Goal: Information Seeking & Learning: Find specific fact

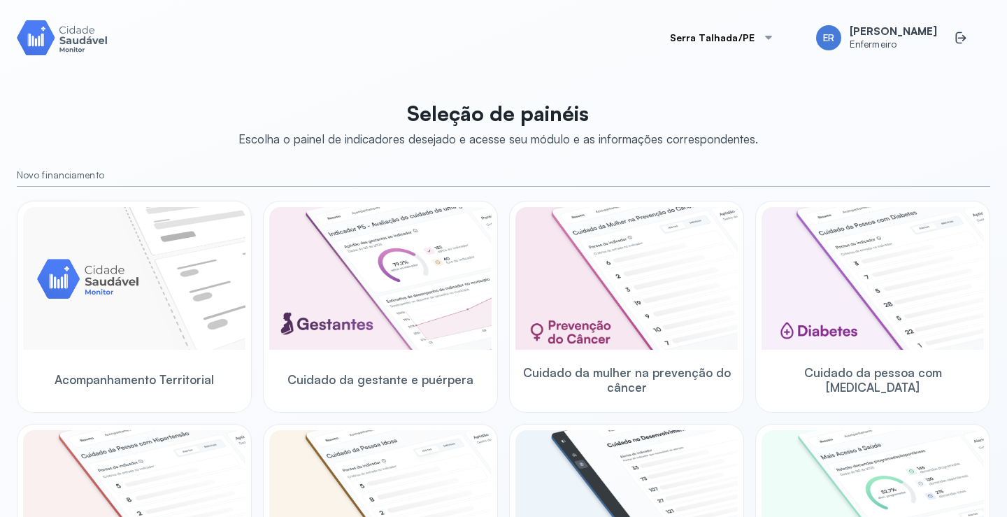
click at [152, 304] on img at bounding box center [134, 278] width 222 height 143
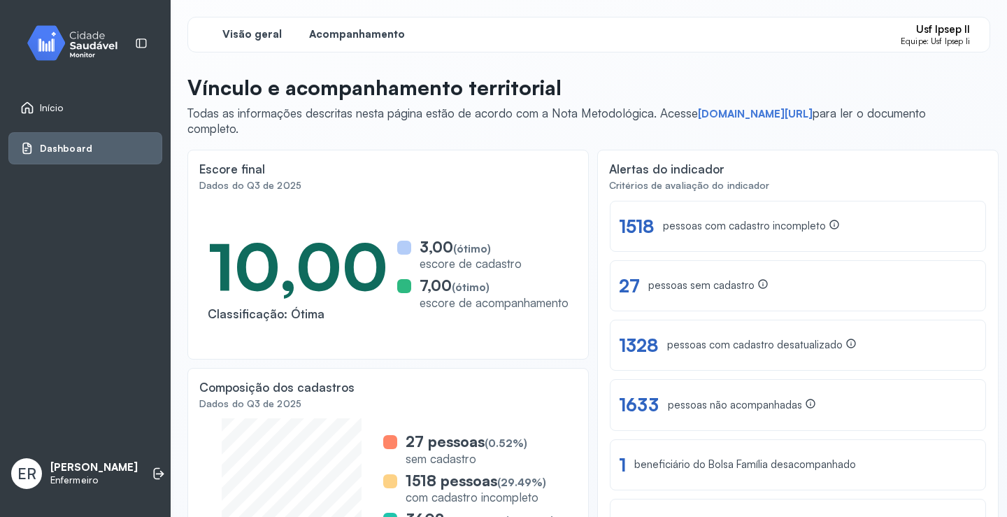
click at [360, 39] on span "Acompanhamento" at bounding box center [357, 34] width 96 height 13
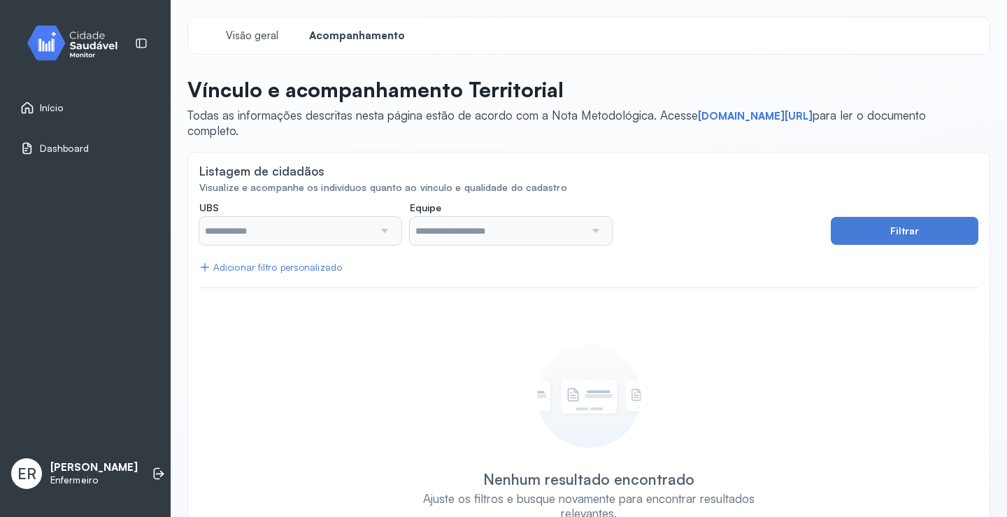
type input "**********"
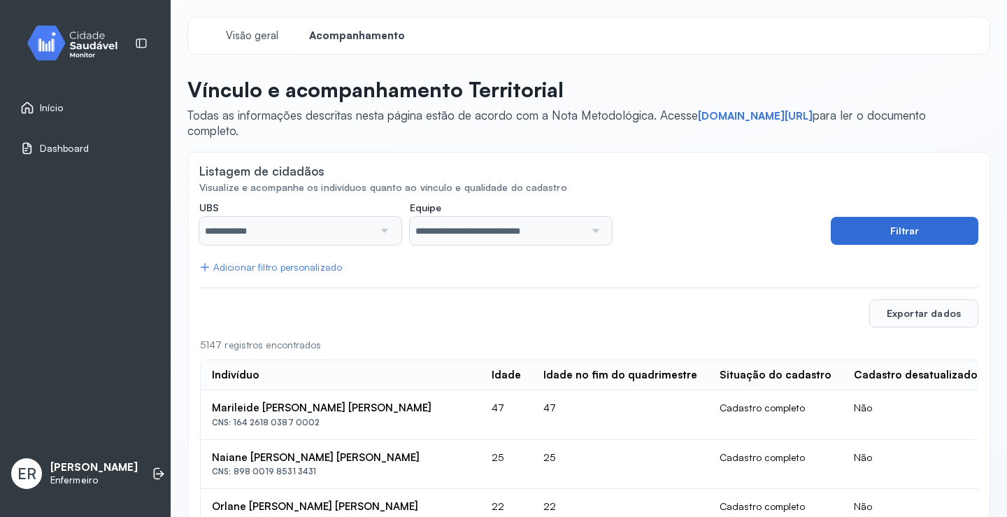
click at [900, 229] on button "Filtrar" at bounding box center [905, 231] width 148 height 28
click at [235, 25] on div "Visão geral" at bounding box center [251, 35] width 105 height 25
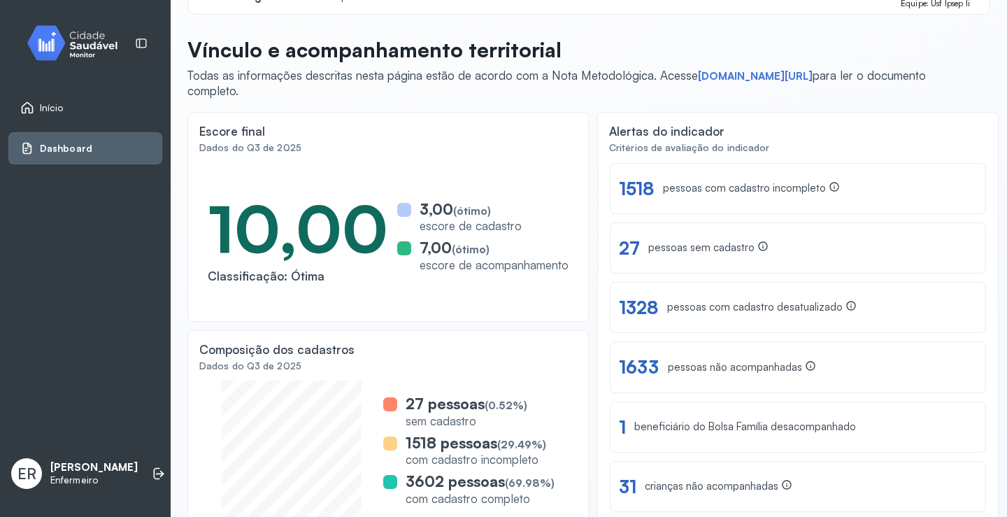
scroll to position [70, 0]
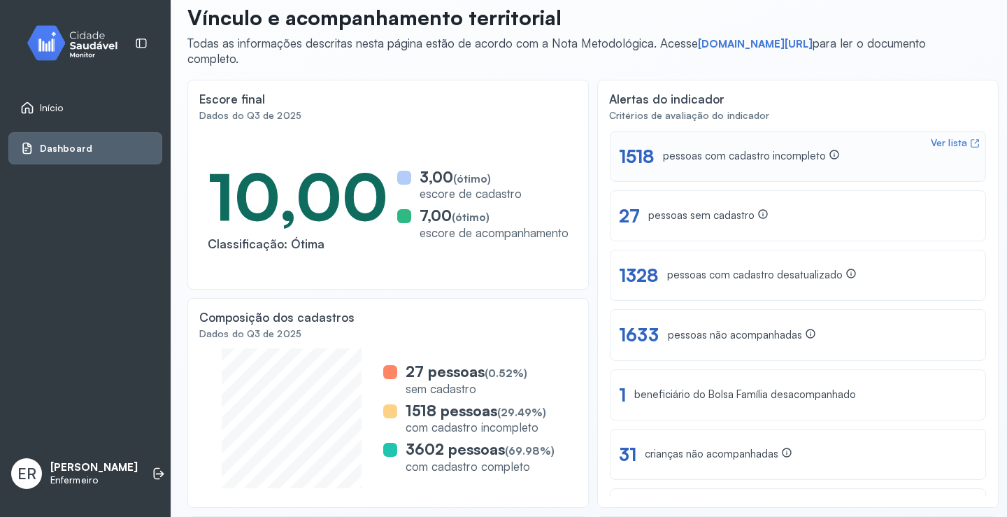
click at [829, 156] on icon at bounding box center [834, 154] width 11 height 11
click at [857, 224] on div "Ver lista 27 pessoas sem cadastro" at bounding box center [798, 216] width 358 height 22
click at [753, 399] on div "beneficiário do Bolsa Família desacompanhado" at bounding box center [745, 394] width 222 height 13
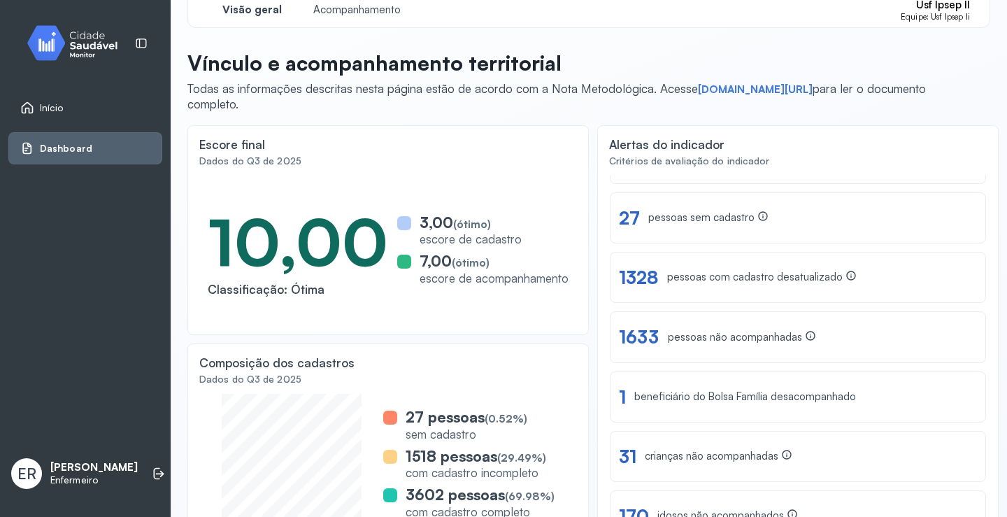
scroll to position [0, 0]
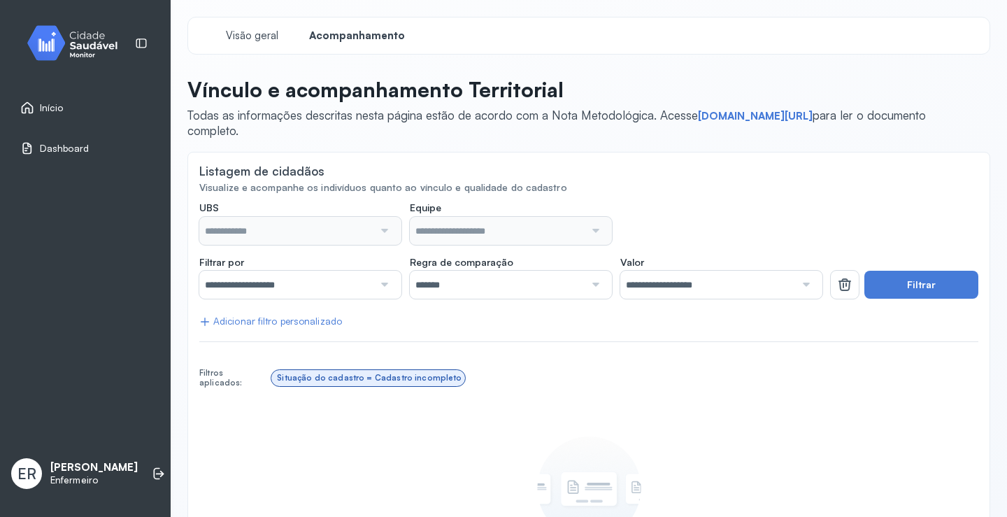
type input "**********"
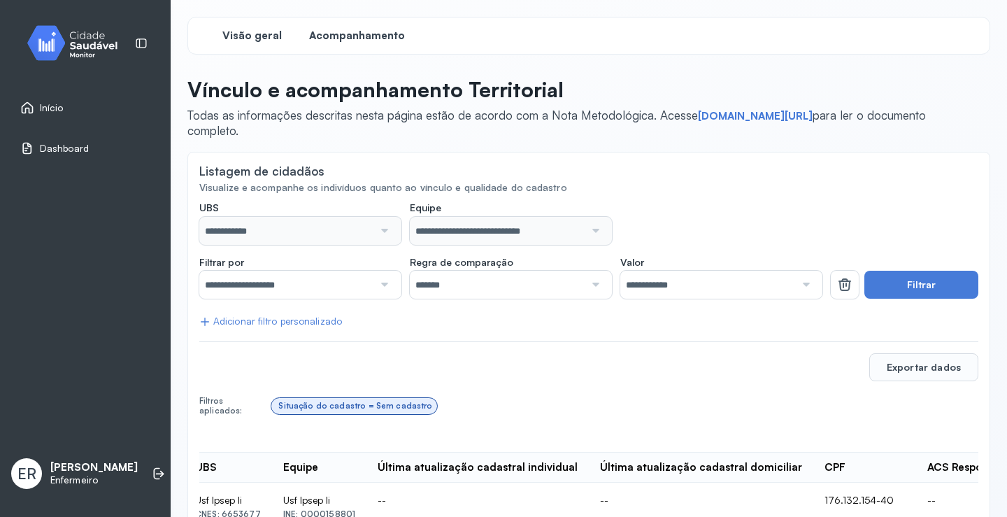
click at [244, 40] on span "Visão geral" at bounding box center [251, 35] width 59 height 13
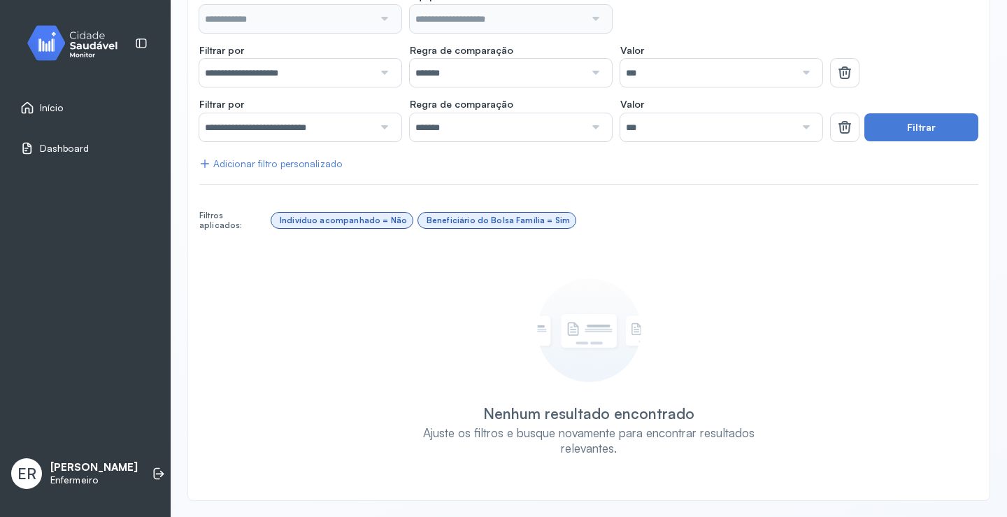
type input "**********"
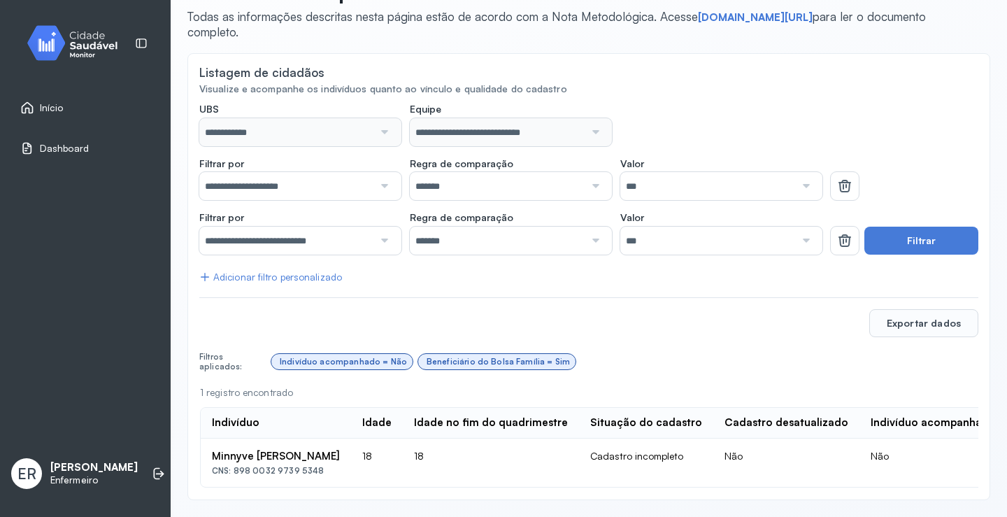
scroll to position [113, 0]
click at [265, 466] on div "CNS: 898 0032 9739 5348" at bounding box center [276, 471] width 128 height 10
copy td "CNS: 898 0032 9739 5348"
